Goal: Task Accomplishment & Management: Manage account settings

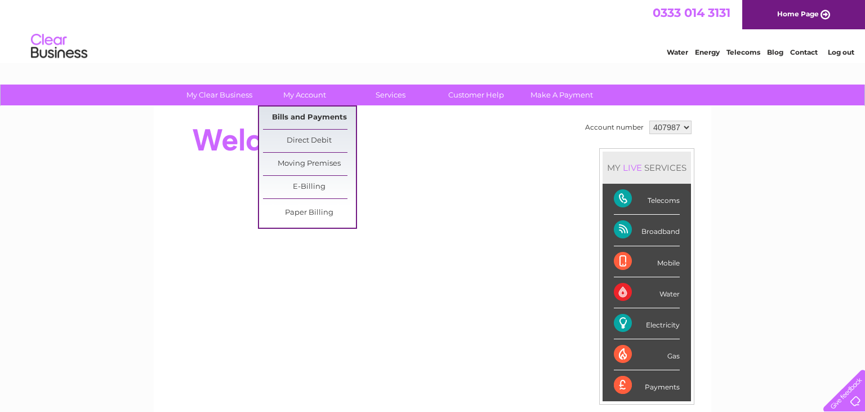
click at [303, 118] on link "Bills and Payments" at bounding box center [309, 117] width 93 height 23
click at [303, 117] on link "Bills and Payments" at bounding box center [309, 117] width 93 height 23
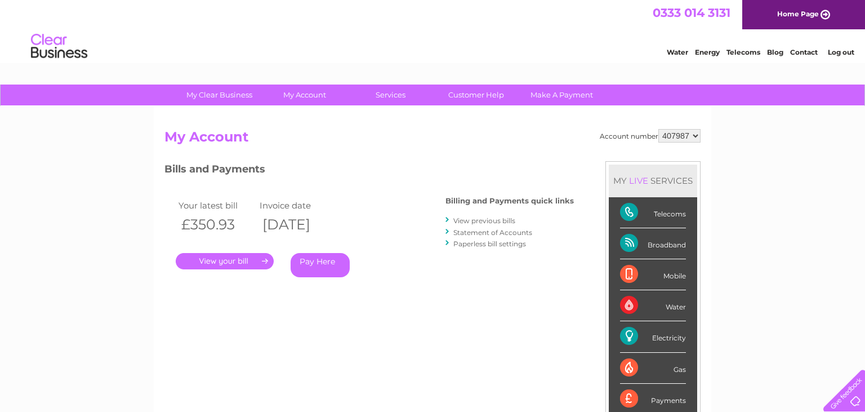
click at [234, 261] on link "." at bounding box center [225, 261] width 98 height 16
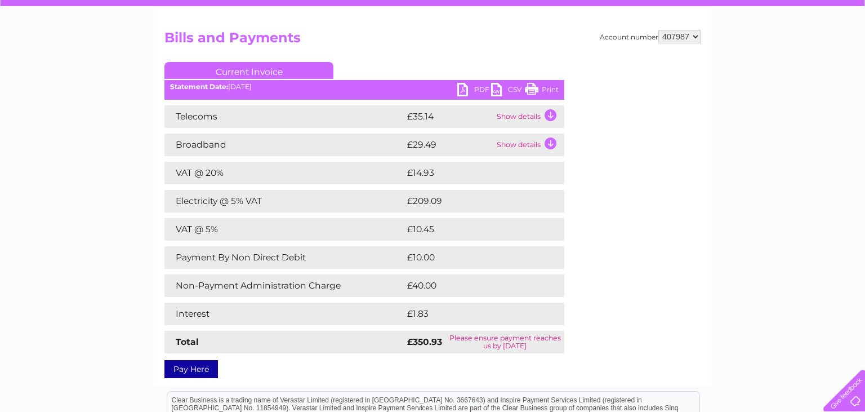
scroll to position [119, 0]
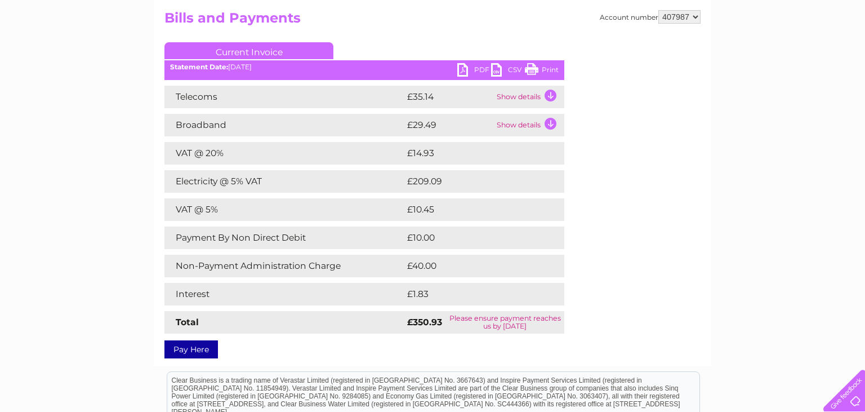
click at [482, 70] on link "PDF" at bounding box center [474, 71] width 34 height 16
